Goal: Task Accomplishment & Management: Manage account settings

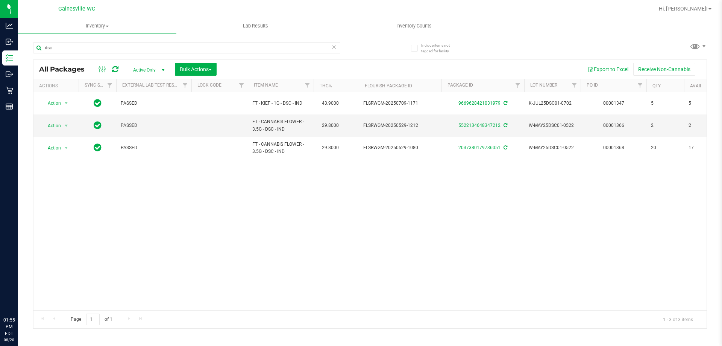
click at [176, 42] on input "dsc" at bounding box center [186, 47] width 307 height 11
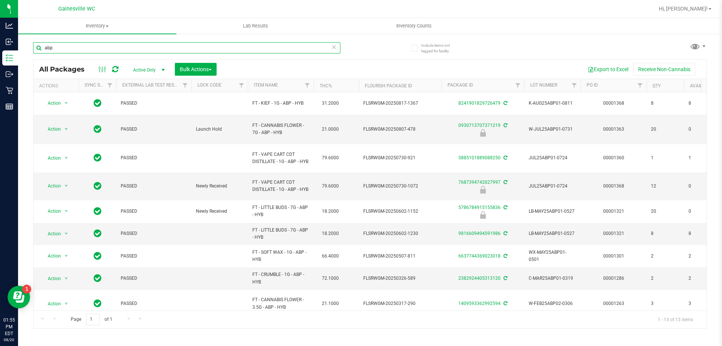
click at [147, 45] on input "abp" at bounding box center [186, 47] width 307 height 11
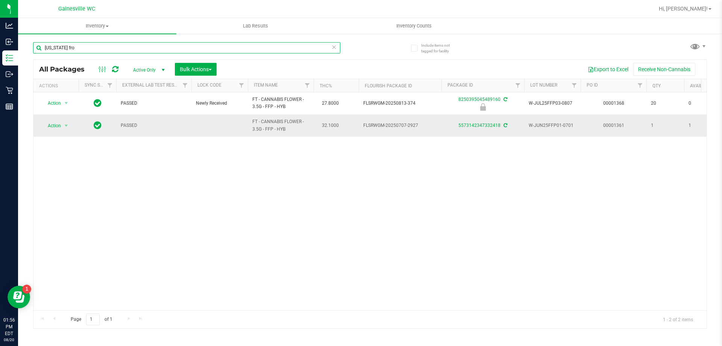
type input "florida fro"
drag, startPoint x: 317, startPoint y: 127, endPoint x: 340, endPoint y: 126, distance: 22.2
click at [340, 126] on td "32.1000" at bounding box center [336, 125] width 45 height 22
click at [340, 126] on span "32.1000" at bounding box center [330, 125] width 24 height 11
drag, startPoint x: 340, startPoint y: 126, endPoint x: 325, endPoint y: 124, distance: 15.2
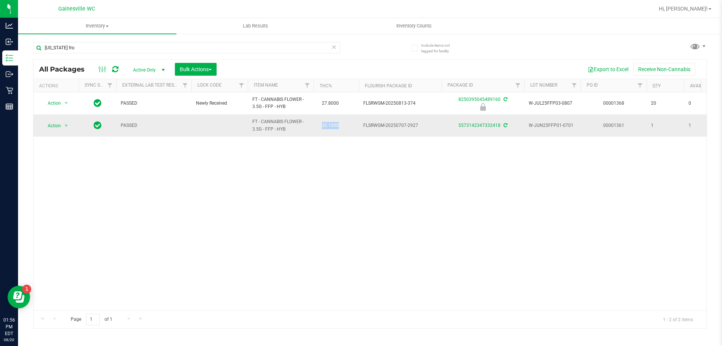
click at [325, 124] on span "32.1000" at bounding box center [330, 125] width 24 height 11
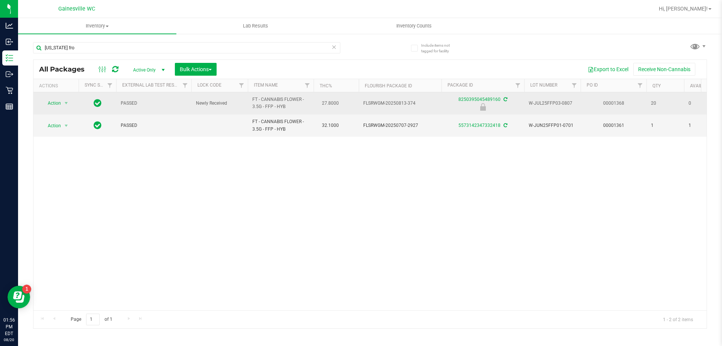
drag, startPoint x: 322, startPoint y: 113, endPoint x: 350, endPoint y: 114, distance: 27.8
click at [348, 106] on td "27.8000" at bounding box center [336, 103] width 45 height 22
click at [55, 104] on span "Action" at bounding box center [51, 103] width 20 height 11
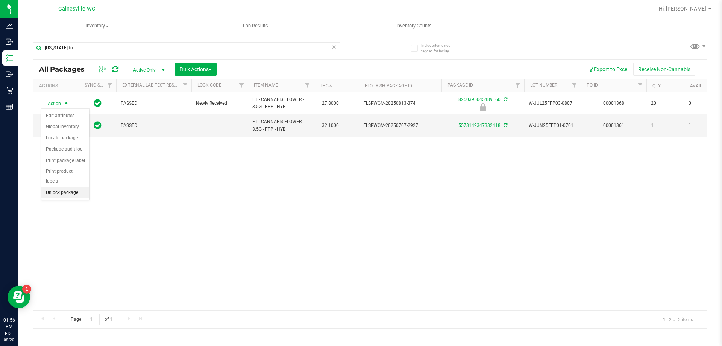
click at [75, 187] on li "Unlock package" at bounding box center [65, 192] width 48 height 11
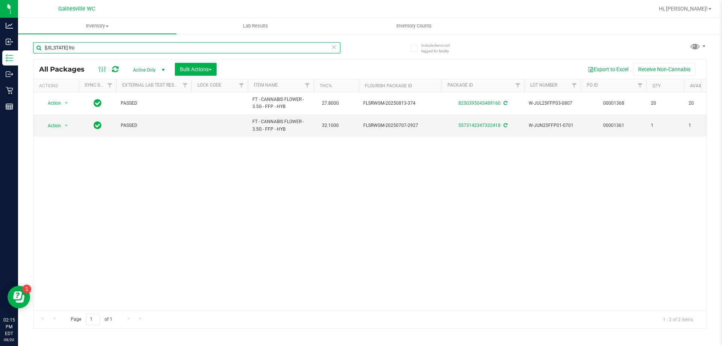
click at [143, 53] on input "florida fro" at bounding box center [186, 47] width 307 height 11
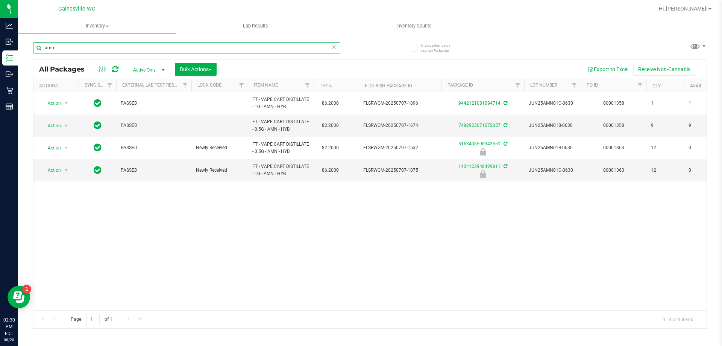
click at [136, 44] on input "amn" at bounding box center [186, 47] width 307 height 11
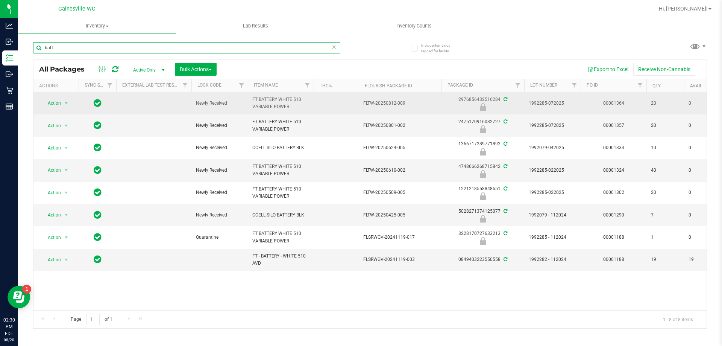
type input "batt"
click at [63, 99] on span "select" at bounding box center [66, 103] width 9 height 11
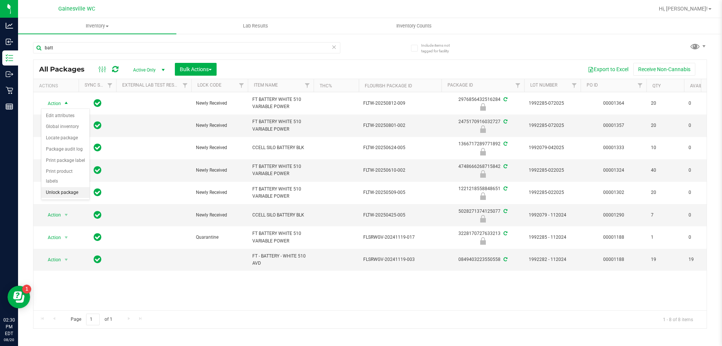
click at [60, 187] on li "Unlock package" at bounding box center [65, 192] width 48 height 11
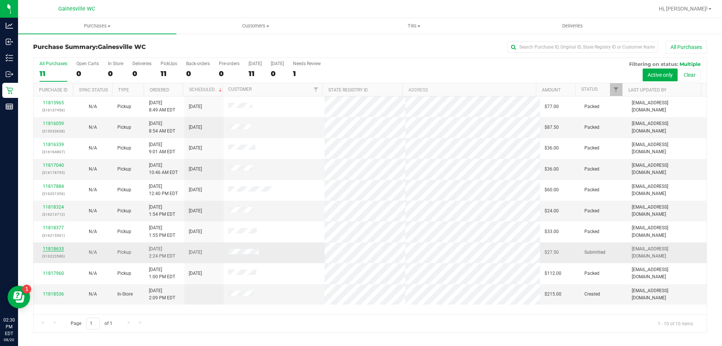
click at [52, 247] on link "11818633" at bounding box center [53, 248] width 21 height 5
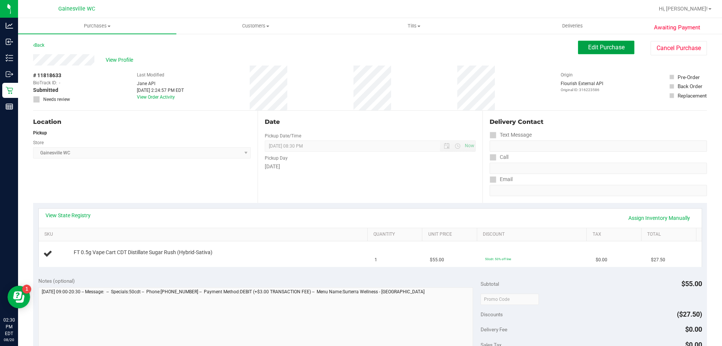
click at [601, 44] on span "Edit Purchase" at bounding box center [606, 47] width 36 height 7
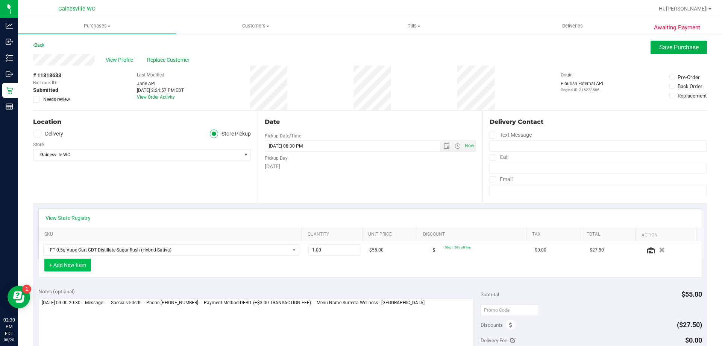
click at [89, 269] on button "+ Add New Item" at bounding box center [67, 264] width 47 height 13
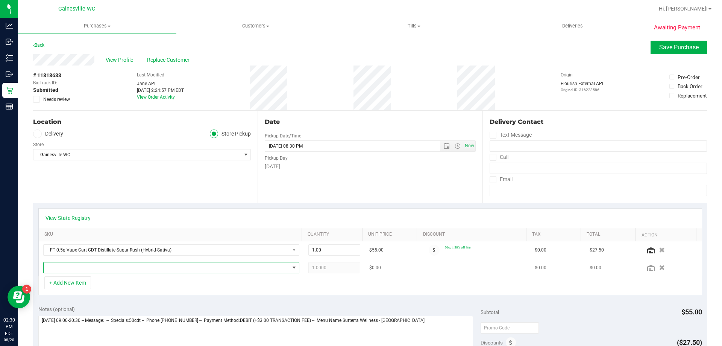
click at [91, 268] on span "NO DATA FOUND" at bounding box center [167, 267] width 246 height 11
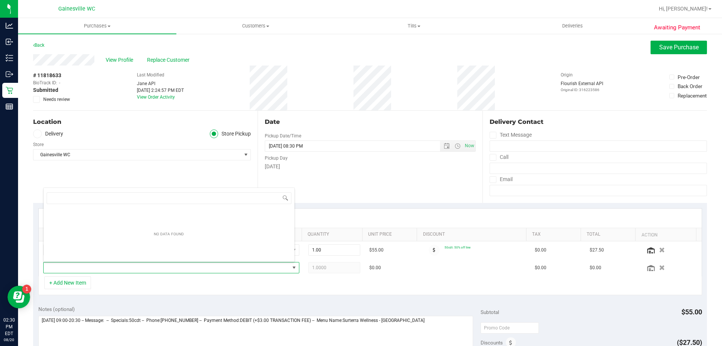
scroll to position [11, 249]
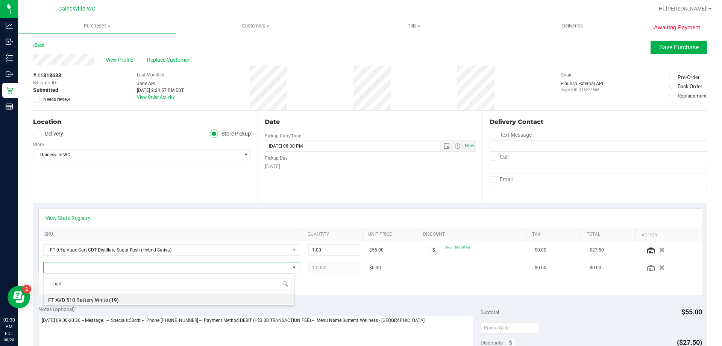
type input "batt"
click at [76, 271] on span "NO DATA FOUND" at bounding box center [167, 267] width 246 height 11
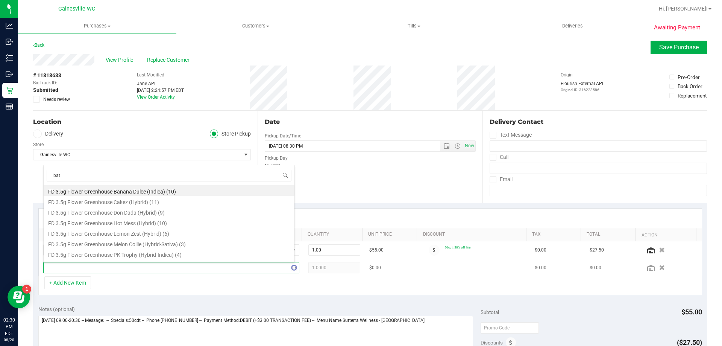
type input "batt"
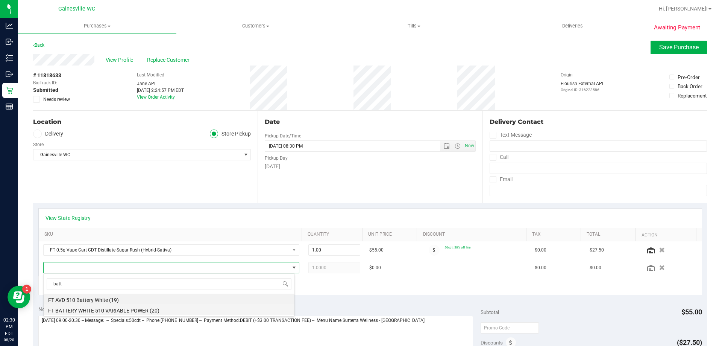
click at [123, 308] on li "FT BATTERY WHITE 510 VARIABLE POWER (20)" at bounding box center [169, 309] width 251 height 11
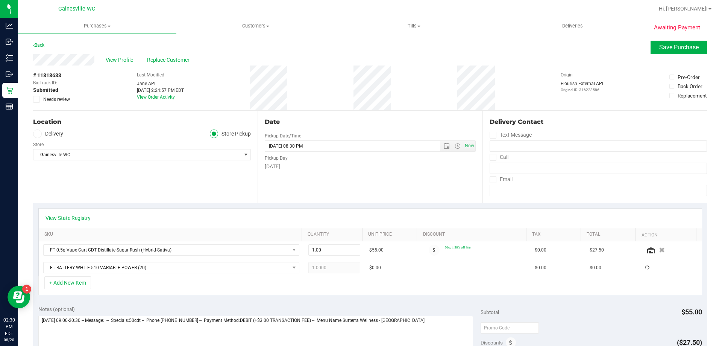
click at [149, 293] on div "+ Add New Item" at bounding box center [370, 285] width 664 height 19
click at [665, 49] on span "Save Purchase" at bounding box center [678, 47] width 39 height 7
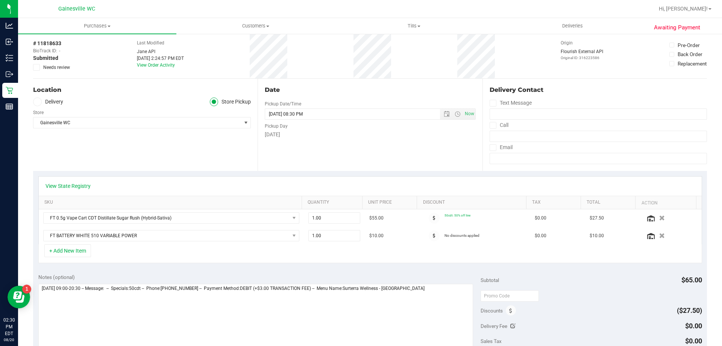
scroll to position [113, 0]
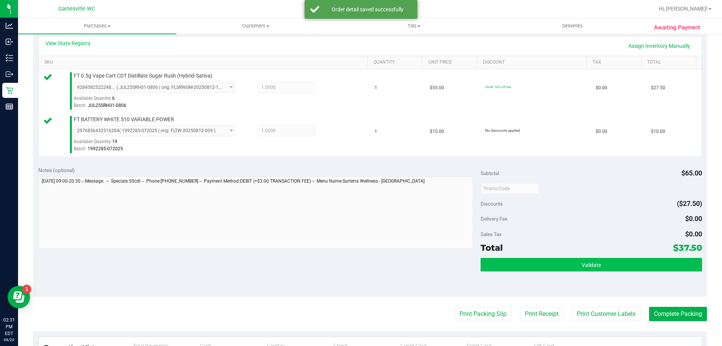
scroll to position [226, 0]
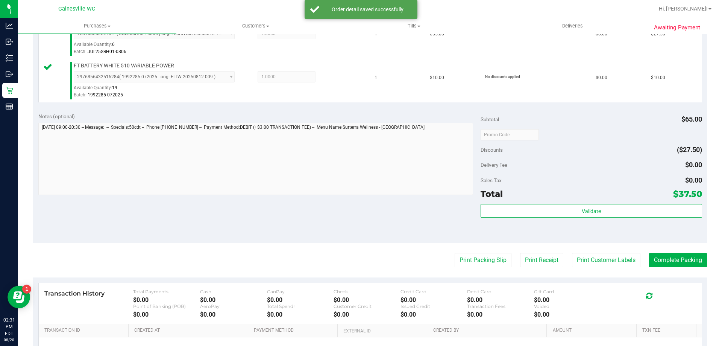
click at [542, 231] on div "Validate" at bounding box center [591, 221] width 221 height 34
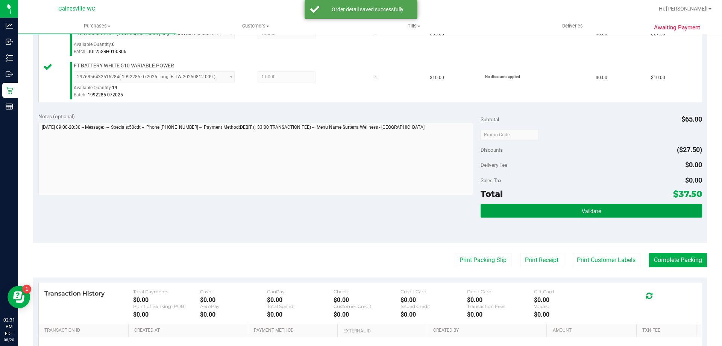
click at [546, 216] on button "Validate" at bounding box center [591, 211] width 221 height 14
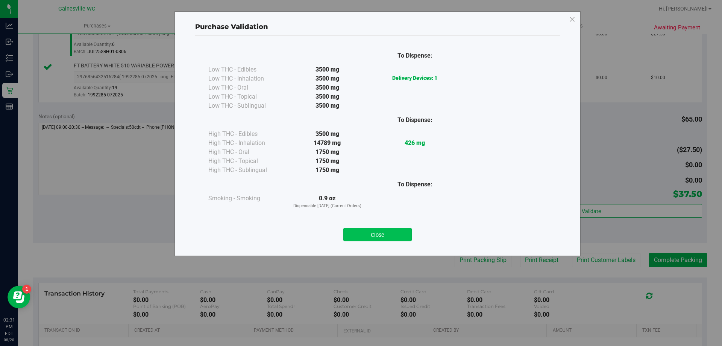
click at [366, 233] on button "Close" at bounding box center [377, 235] width 68 height 14
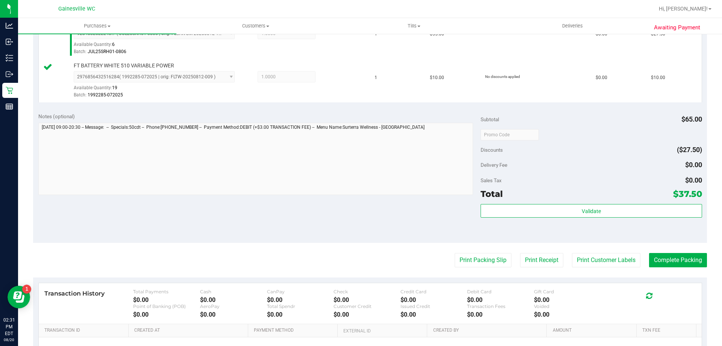
click at [704, 261] on div "Awaiting Payment Back Edit Purchase Cancel Purchase View Profile # 11818633 Bio…" at bounding box center [370, 119] width 704 height 625
click at [693, 259] on button "Complete Packing" at bounding box center [678, 260] width 58 height 14
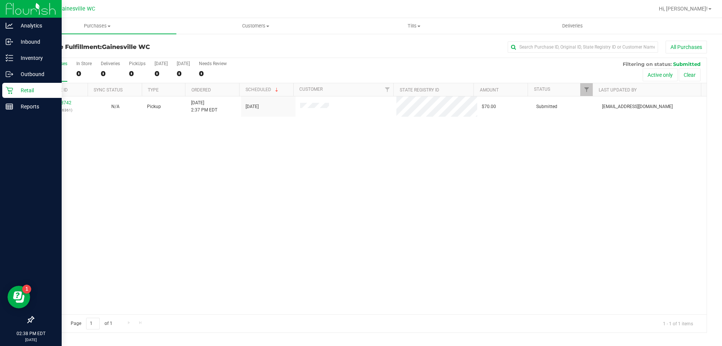
click at [11, 93] on icon at bounding box center [10, 90] width 8 height 8
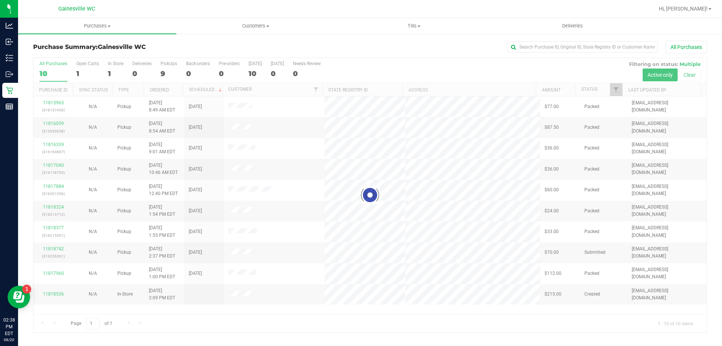
click at [64, 103] on div at bounding box center [369, 195] width 673 height 274
click at [61, 103] on div at bounding box center [369, 195] width 673 height 274
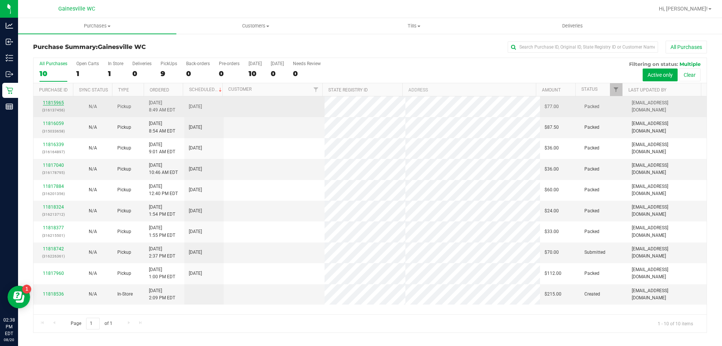
click at [58, 102] on link "11815965" at bounding box center [53, 102] width 21 height 5
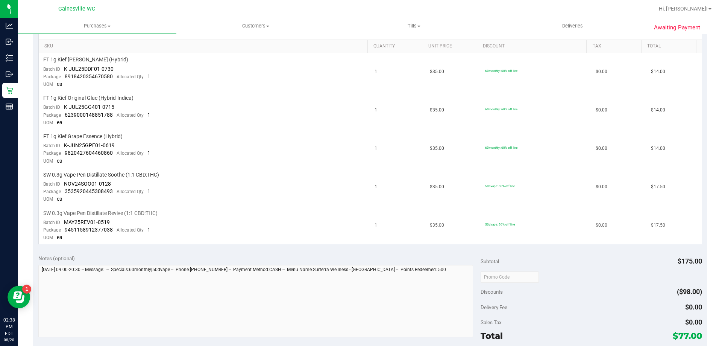
scroll to position [263, 0]
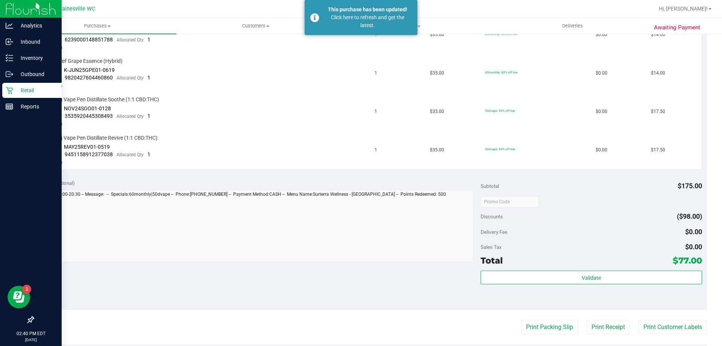
click at [11, 91] on icon at bounding box center [10, 90] width 8 height 8
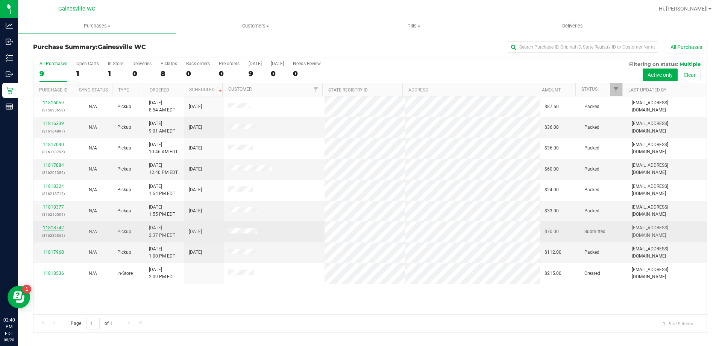
click at [56, 226] on link "11818742" at bounding box center [53, 227] width 21 height 5
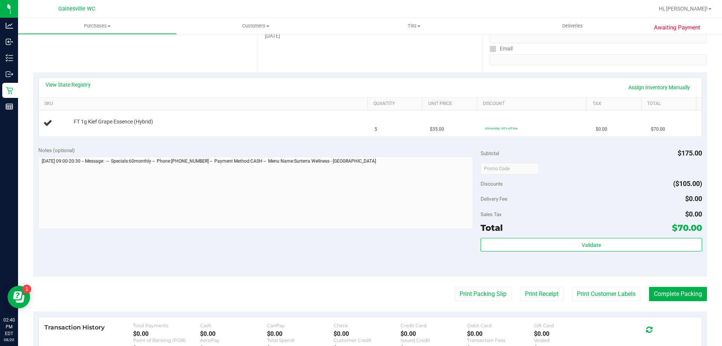
scroll to position [150, 0]
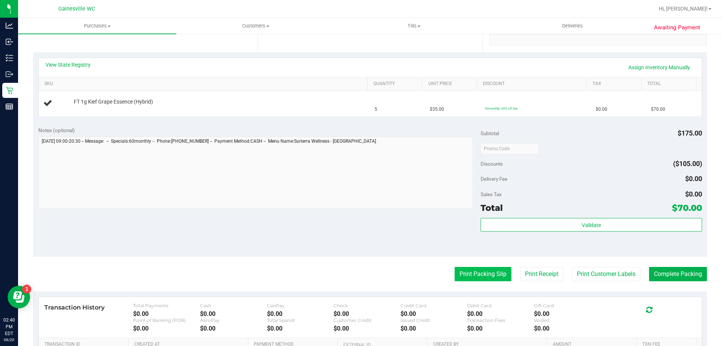
click at [470, 278] on button "Print Packing Slip" at bounding box center [483, 274] width 57 height 14
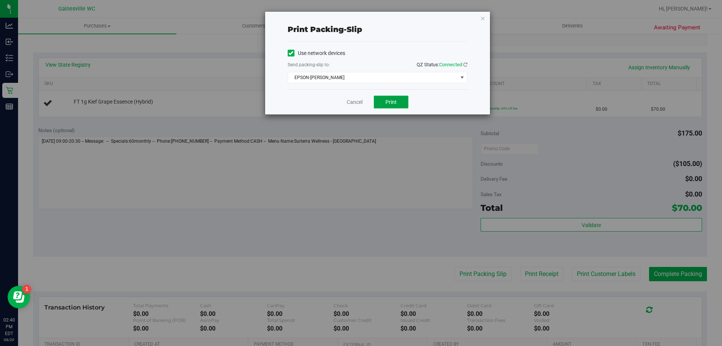
click at [391, 99] on span "Print" at bounding box center [390, 102] width 11 height 6
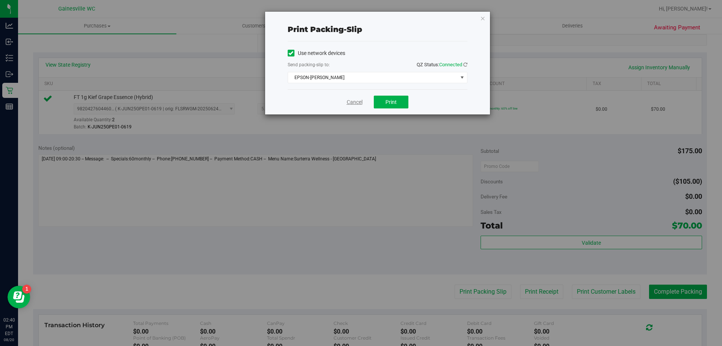
click at [353, 101] on link "Cancel" at bounding box center [355, 102] width 16 height 8
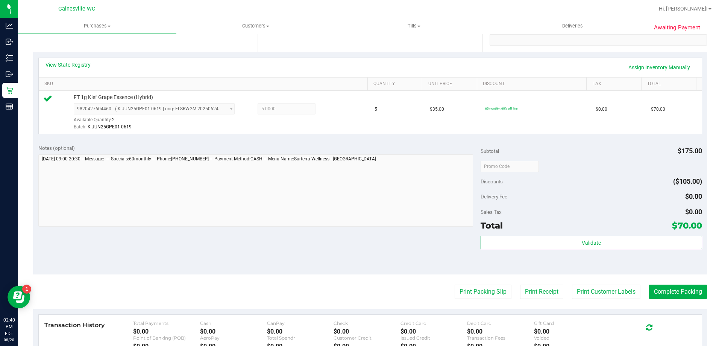
click at [675, 250] on div "Validate" at bounding box center [591, 252] width 221 height 34
click at [674, 249] on div "Validate" at bounding box center [591, 252] width 221 height 34
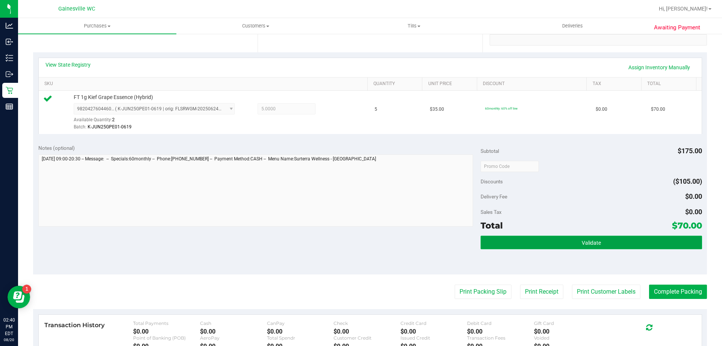
click at [671, 244] on button "Validate" at bounding box center [591, 242] width 221 height 14
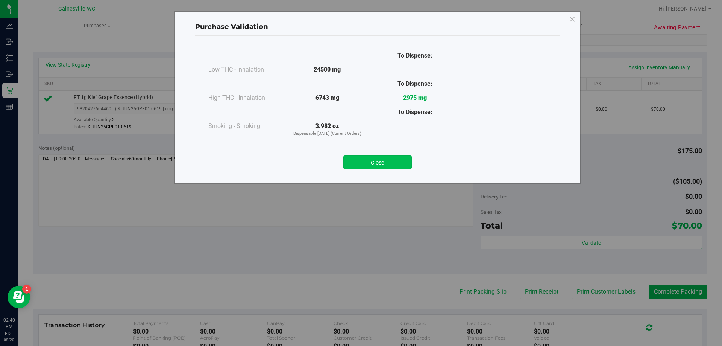
click at [389, 156] on button "Close" at bounding box center [377, 162] width 68 height 14
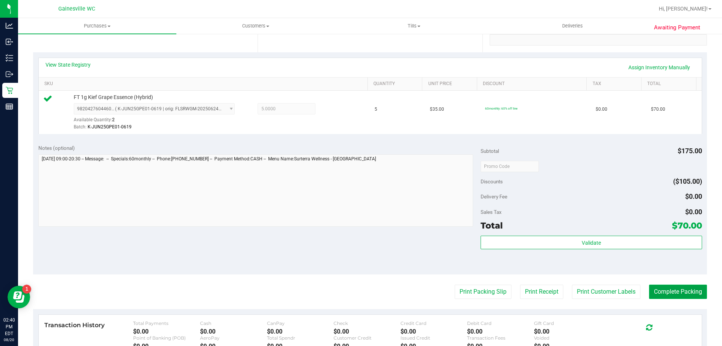
click at [672, 290] on button "Complete Packing" at bounding box center [678, 291] width 58 height 14
